Goal: Find contact information: Find contact information

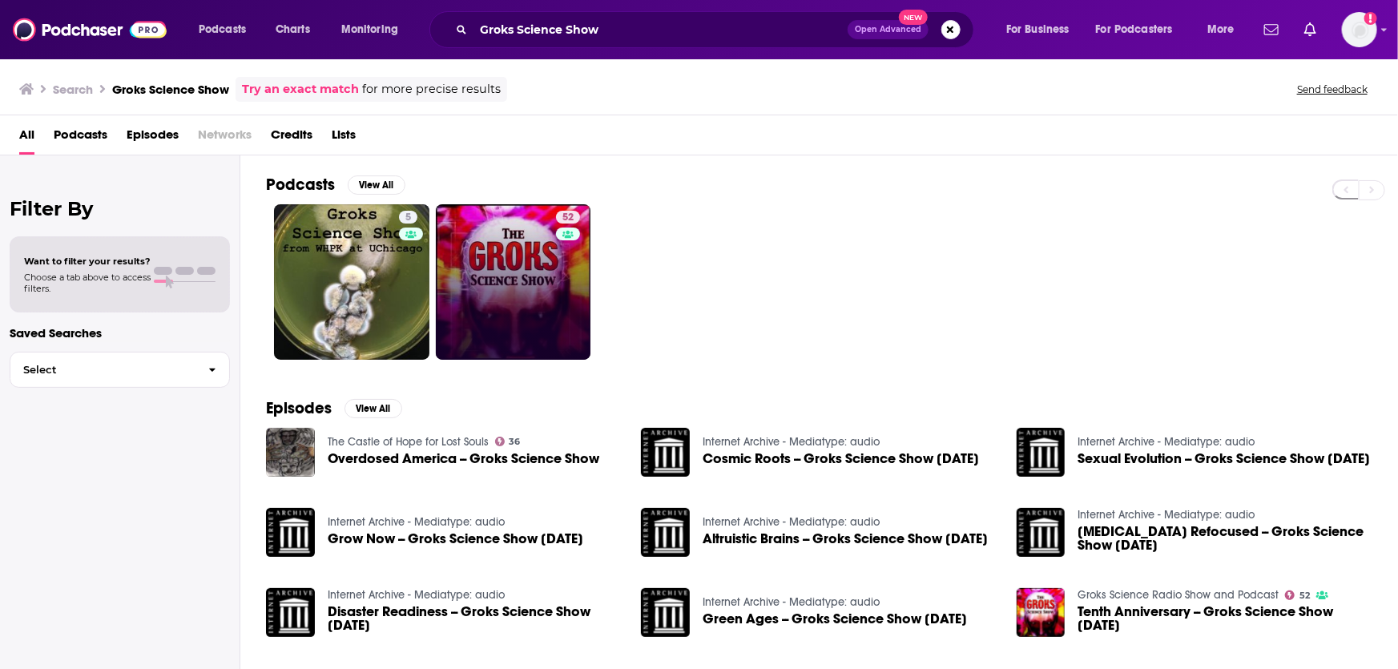
click at [558, 288] on div "52" at bounding box center [570, 282] width 28 height 143
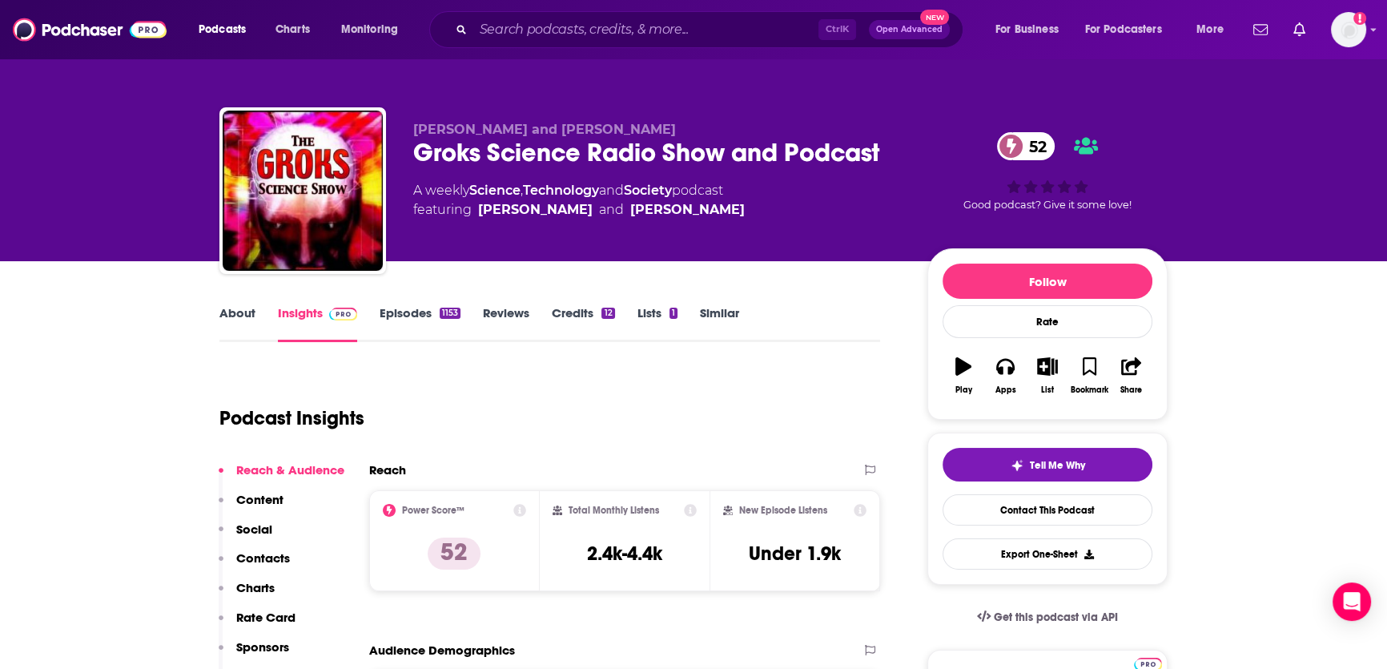
click at [248, 320] on link "About" at bounding box center [237, 323] width 36 height 37
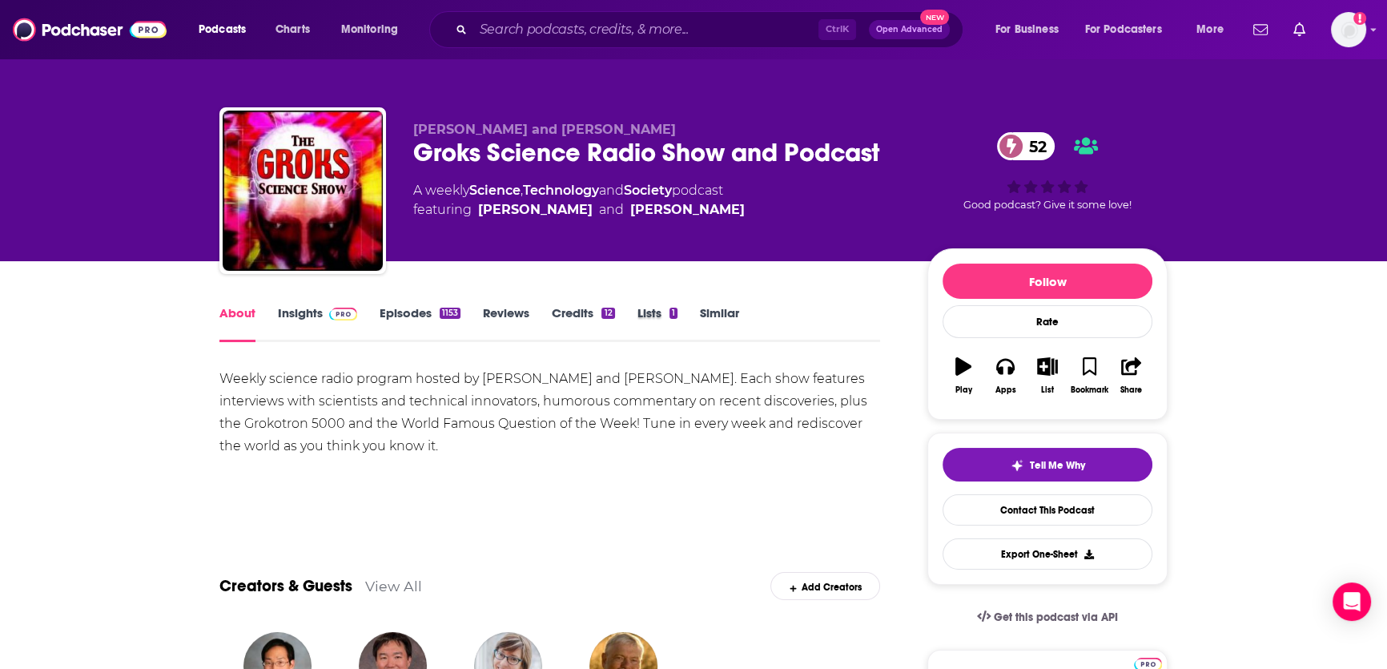
click at [694, 316] on div "Lists 1" at bounding box center [669, 323] width 62 height 37
click at [704, 313] on link "Similar" at bounding box center [719, 323] width 39 height 37
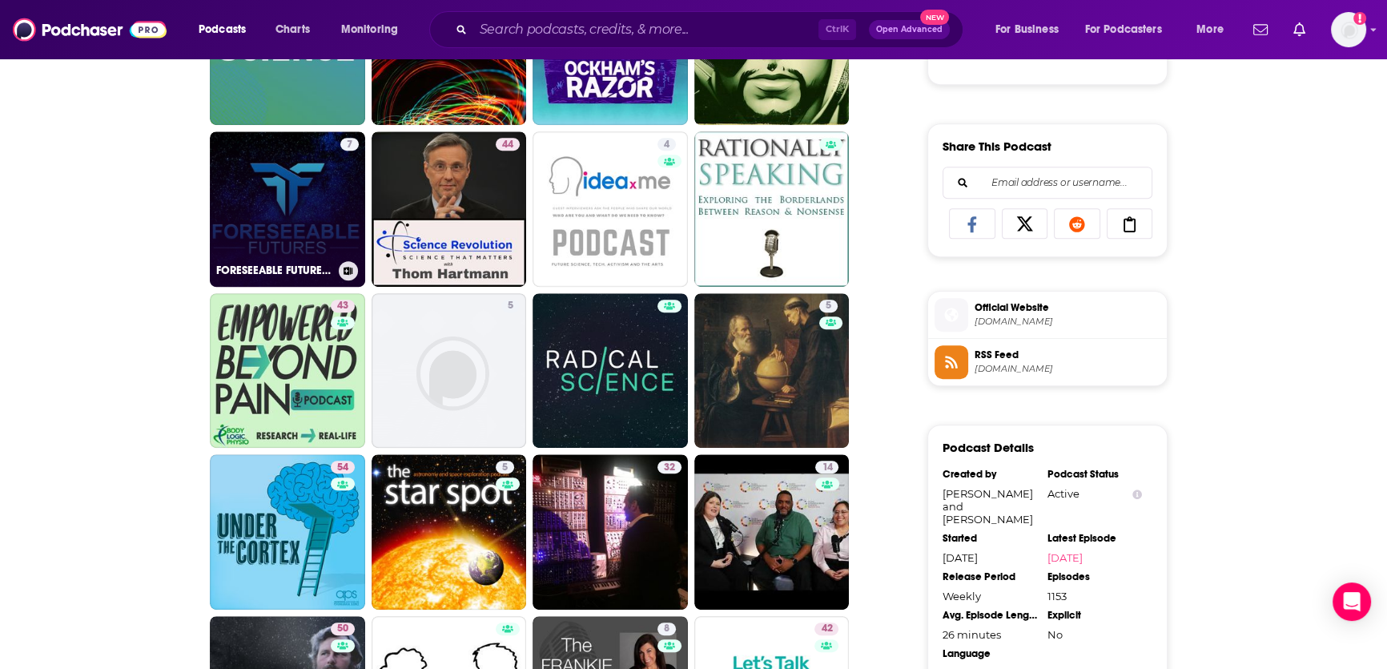
scroll to position [946, 0]
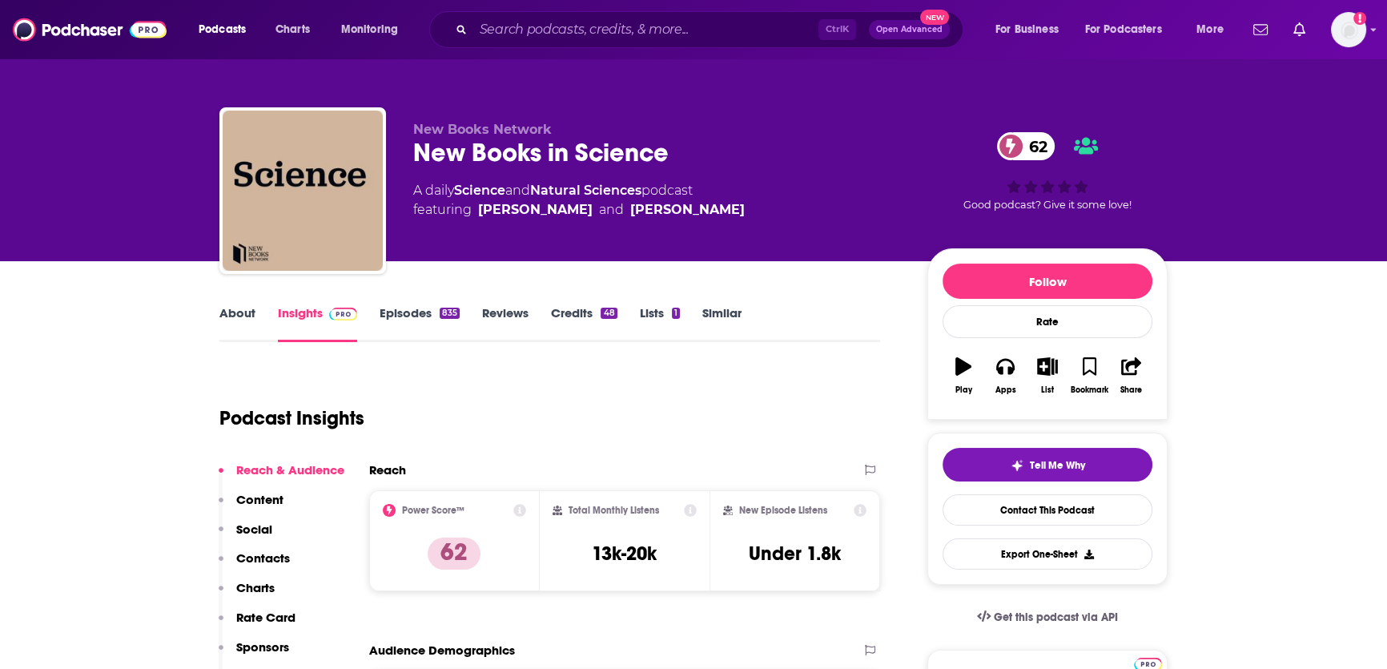
click at [240, 324] on link "About" at bounding box center [237, 323] width 36 height 37
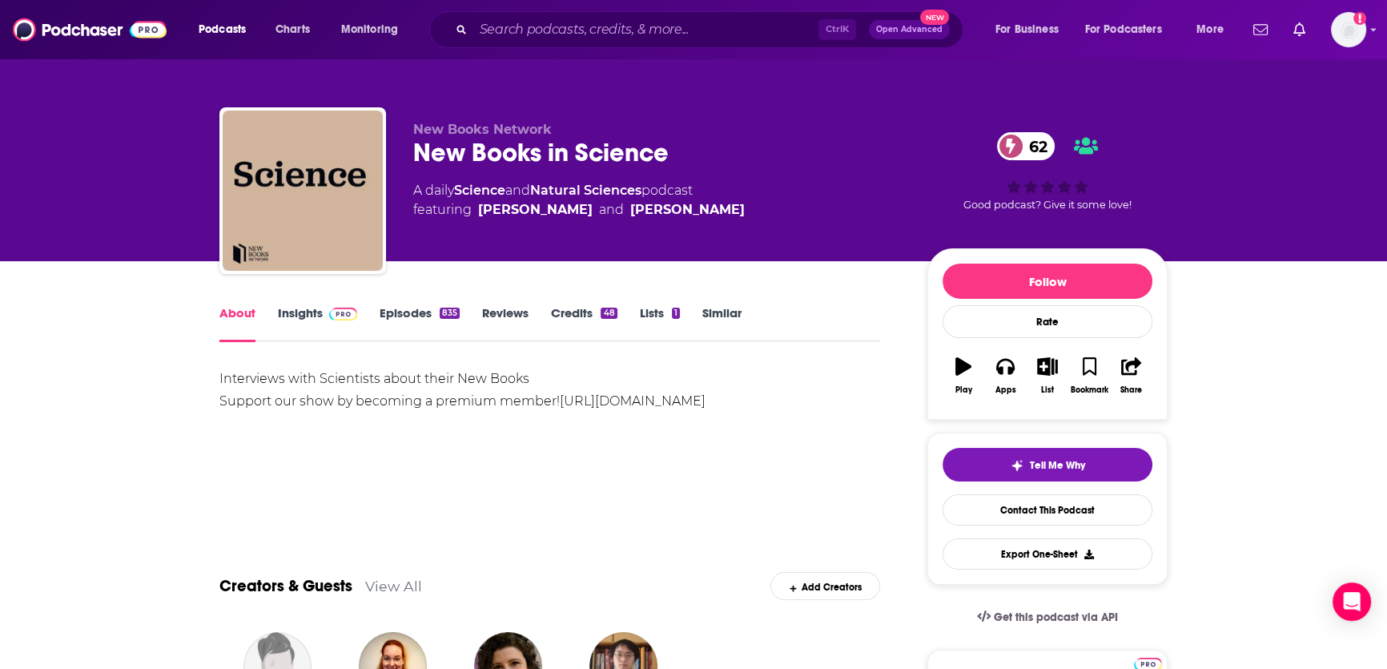
click at [283, 319] on link "Insights" at bounding box center [317, 323] width 79 height 37
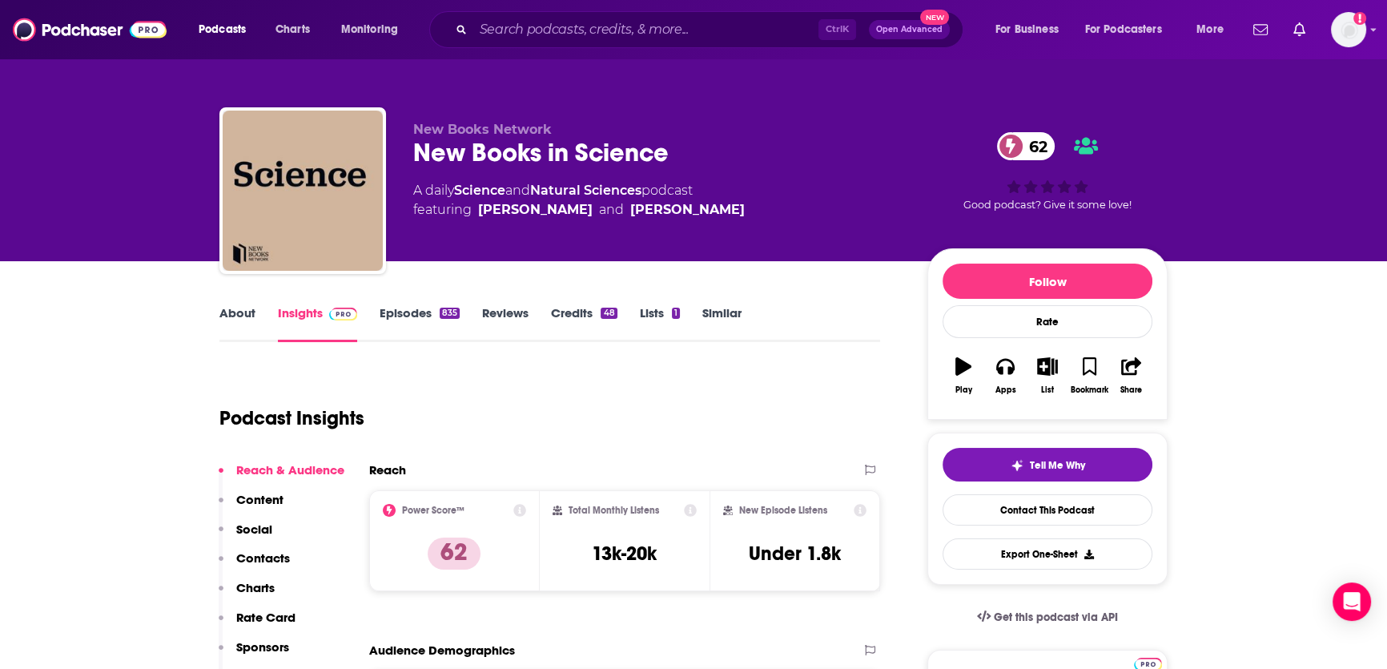
click at [249, 323] on link "About" at bounding box center [237, 323] width 36 height 37
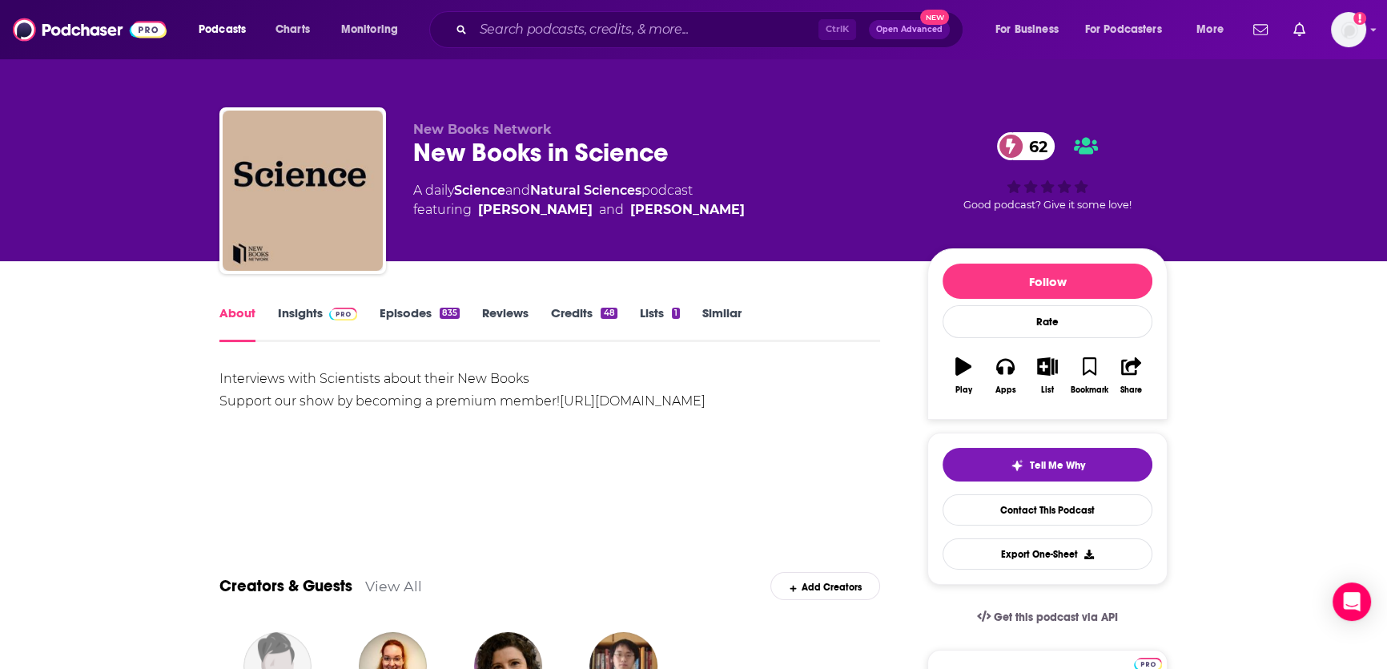
click at [560, 409] on link "[URL][DOMAIN_NAME]" at bounding box center [633, 400] width 146 height 15
click at [304, 309] on link "Insights" at bounding box center [317, 323] width 79 height 37
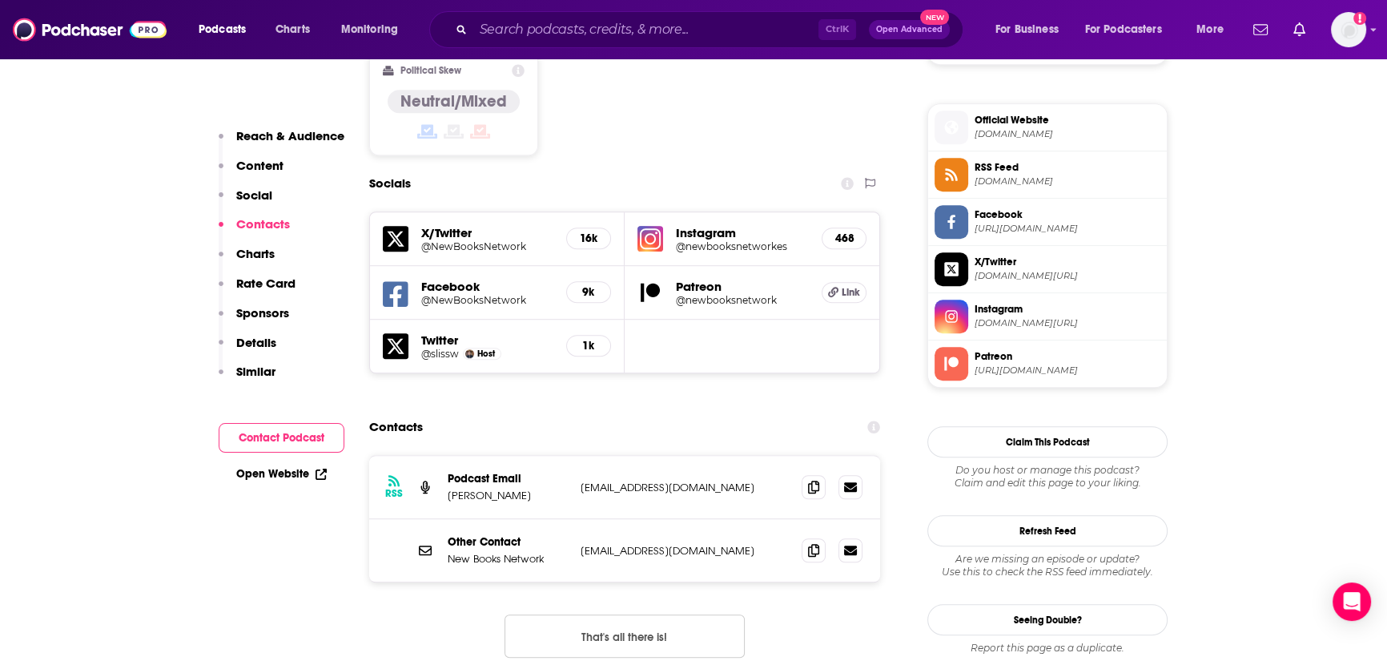
scroll to position [1238, 0]
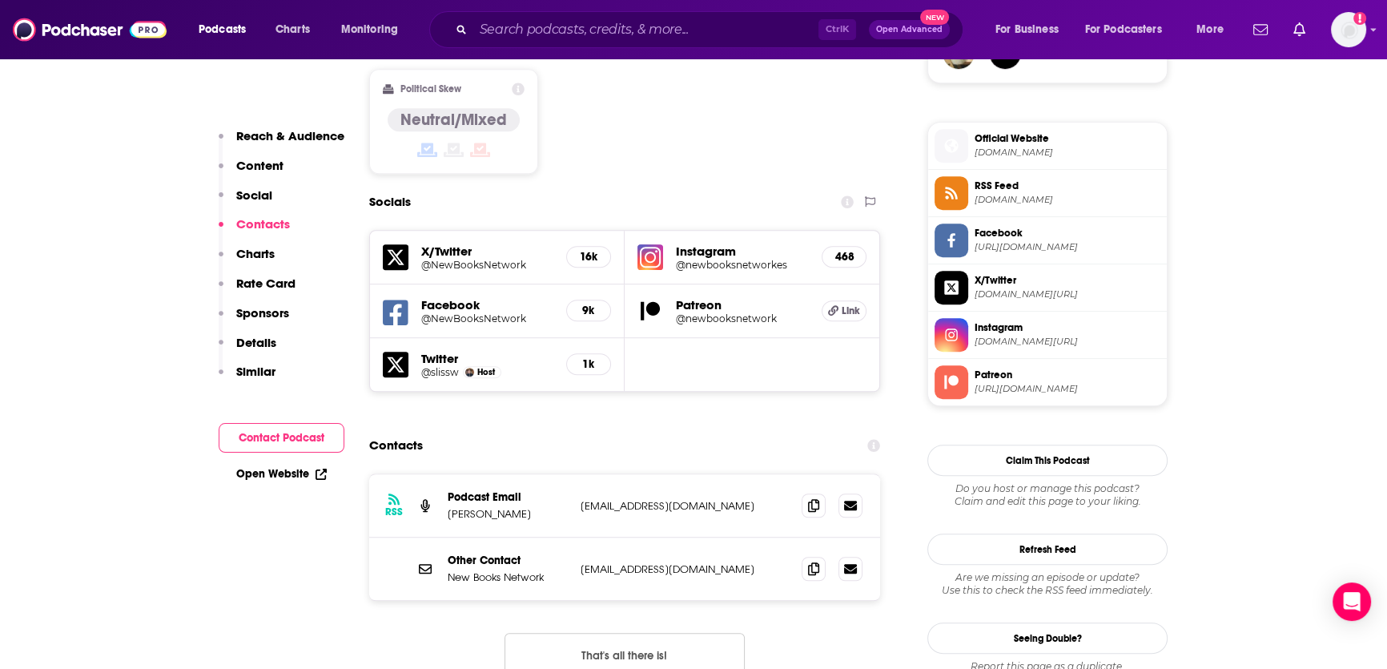
click at [677, 244] on h5 "Instagram" at bounding box center [742, 251] width 133 height 15
click at [715, 259] on h5 "@newbooksnetworkes" at bounding box center [742, 265] width 133 height 12
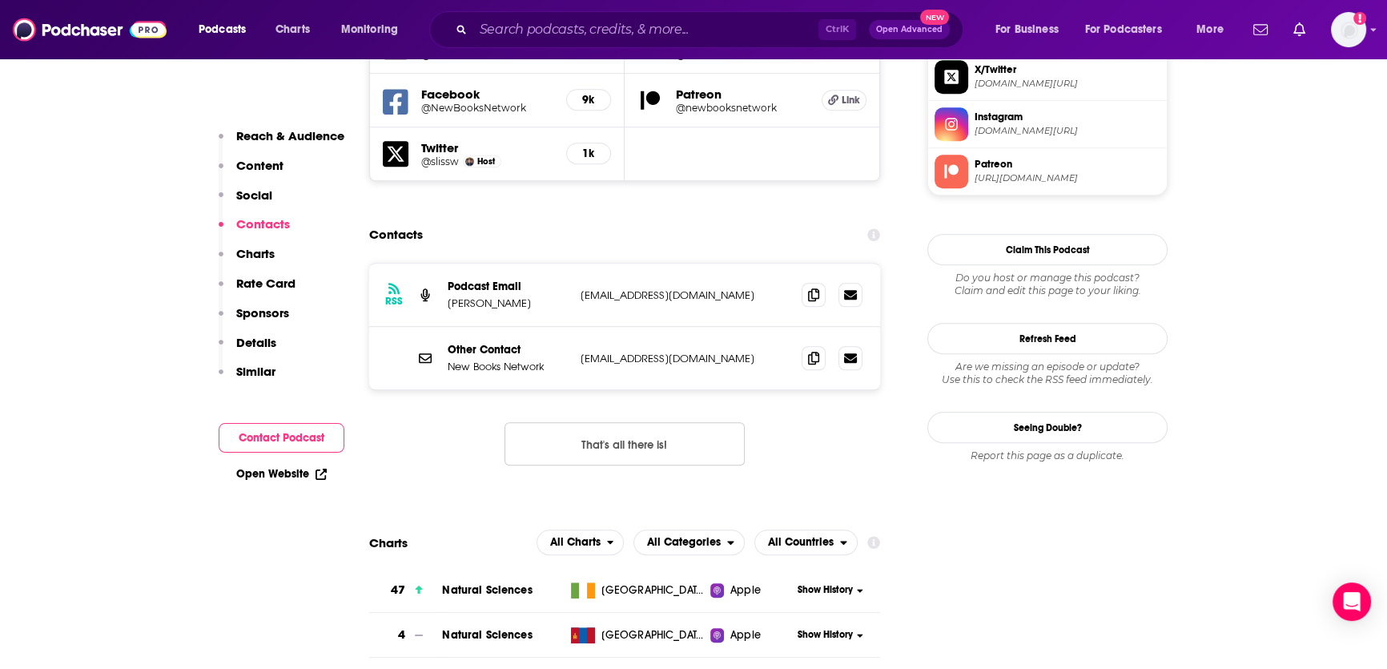
scroll to position [1456, 0]
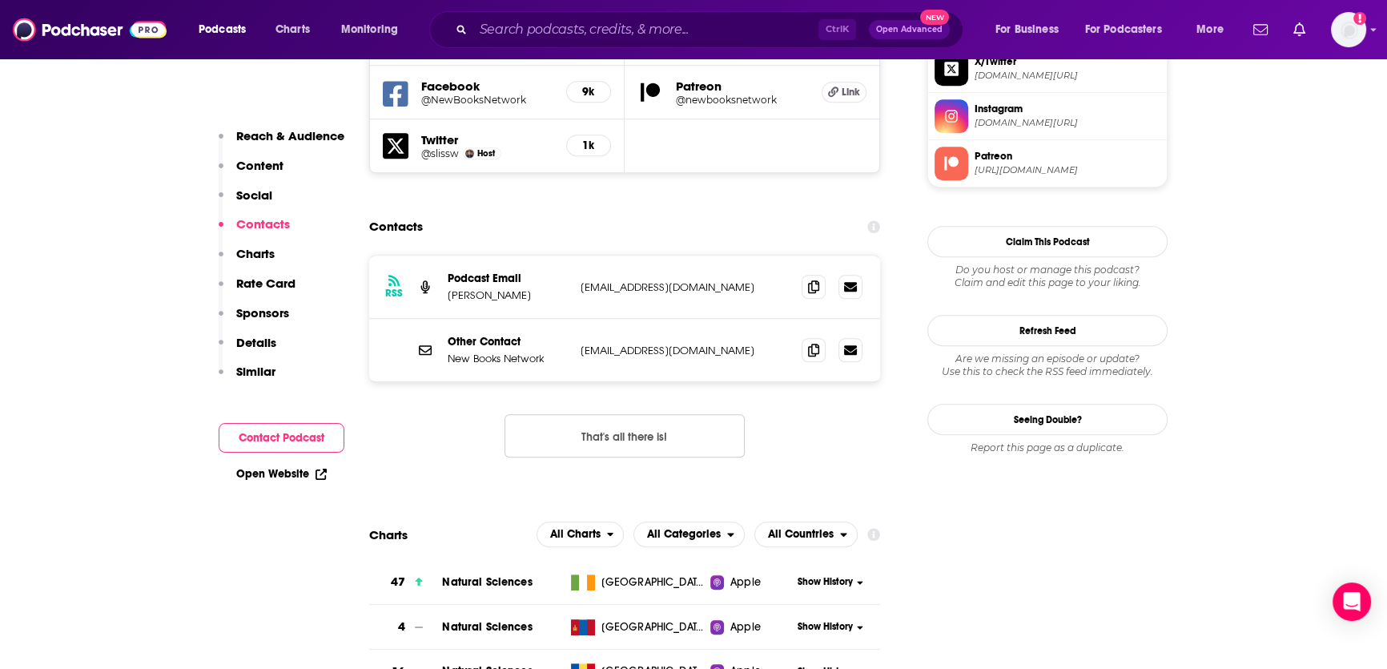
click at [666, 280] on p "[EMAIL_ADDRESS][DOMAIN_NAME]" at bounding box center [685, 287] width 208 height 14
click at [611, 344] on p "[EMAIL_ADDRESS][DOMAIN_NAME]" at bounding box center [685, 351] width 208 height 14
click at [612, 344] on p "[EMAIL_ADDRESS][DOMAIN_NAME]" at bounding box center [685, 351] width 208 height 14
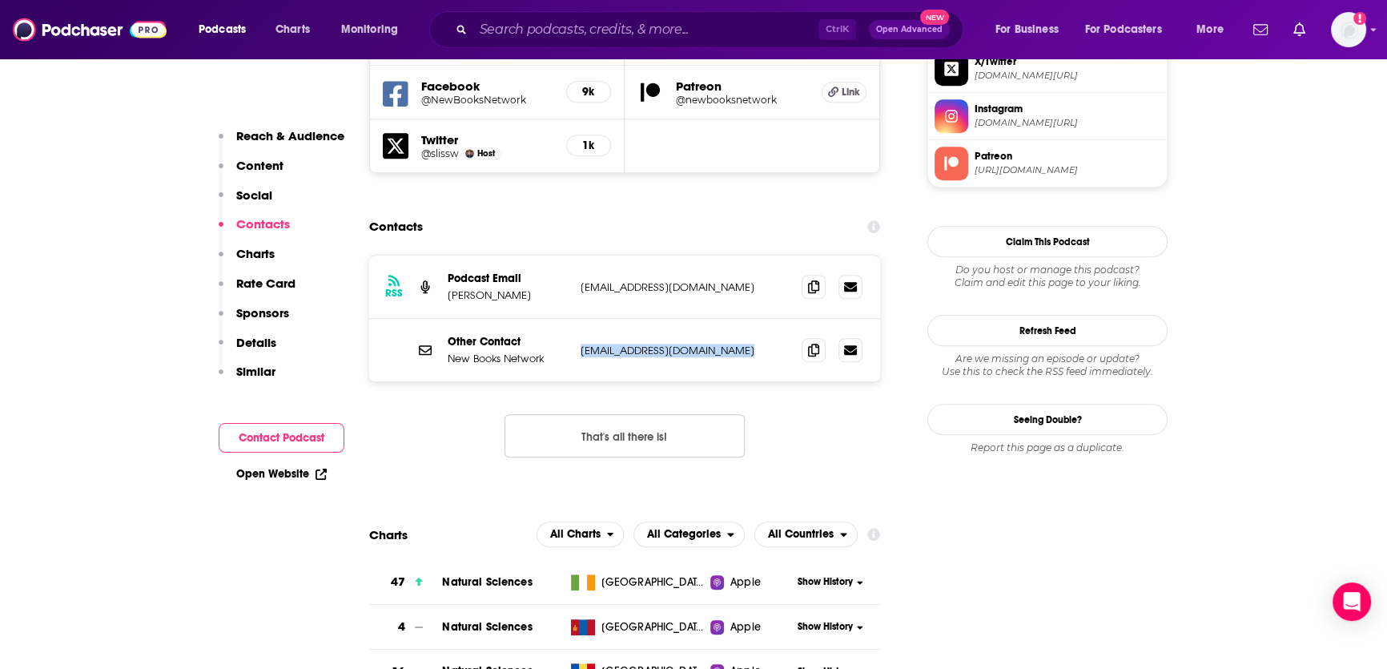
click at [612, 344] on p "[EMAIL_ADDRESS][DOMAIN_NAME]" at bounding box center [685, 351] width 208 height 14
click at [816, 343] on icon at bounding box center [813, 349] width 11 height 13
